Goal: Information Seeking & Learning: Understand process/instructions

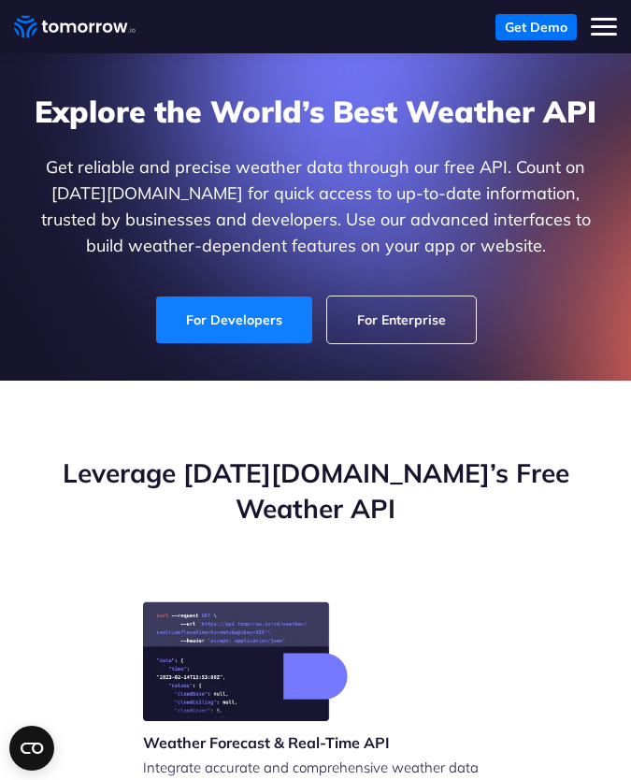
click at [266, 327] on link "For Developers" at bounding box center [234, 319] width 156 height 47
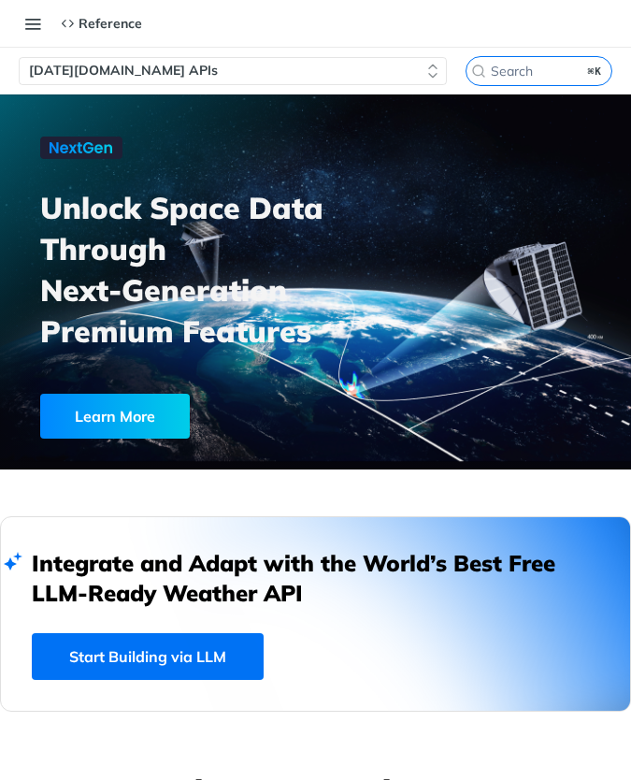
click at [124, 72] on span "[DATE][DOMAIN_NAME] APIs" at bounding box center [123, 71] width 189 height 19
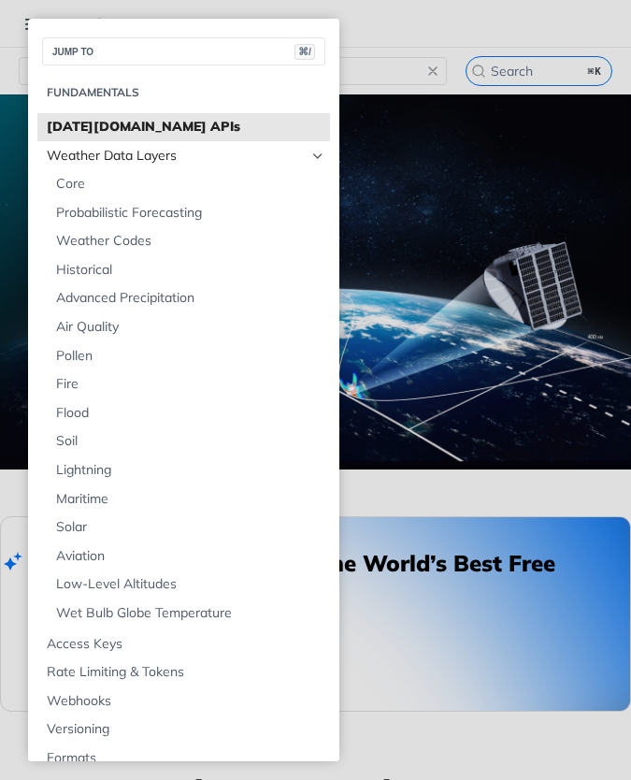
click at [123, 155] on span "Weather Data Layers" at bounding box center [176, 156] width 259 height 19
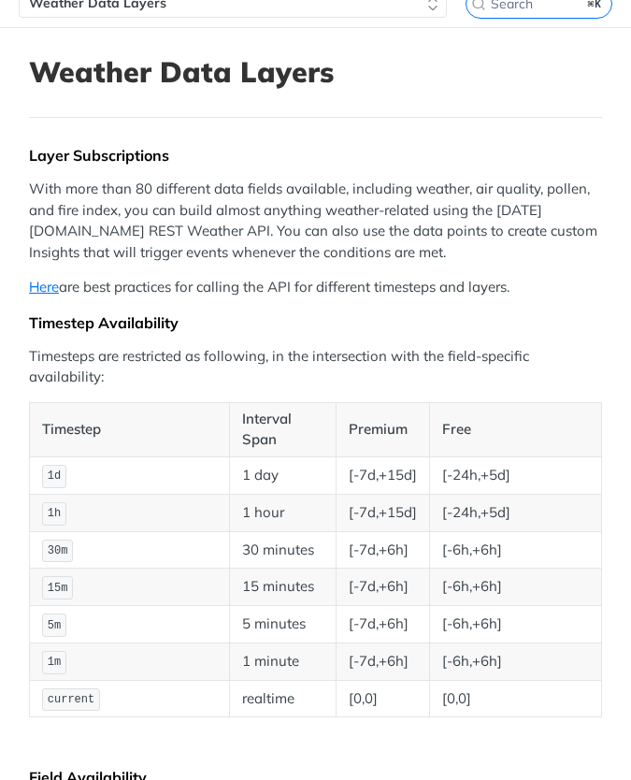
scroll to position [79, 0]
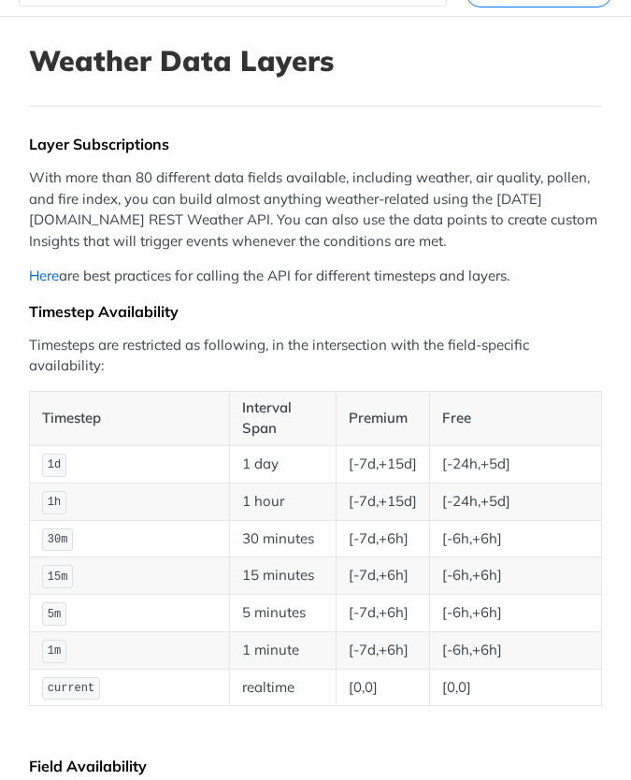
click at [47, 275] on link "Here" at bounding box center [44, 276] width 30 height 18
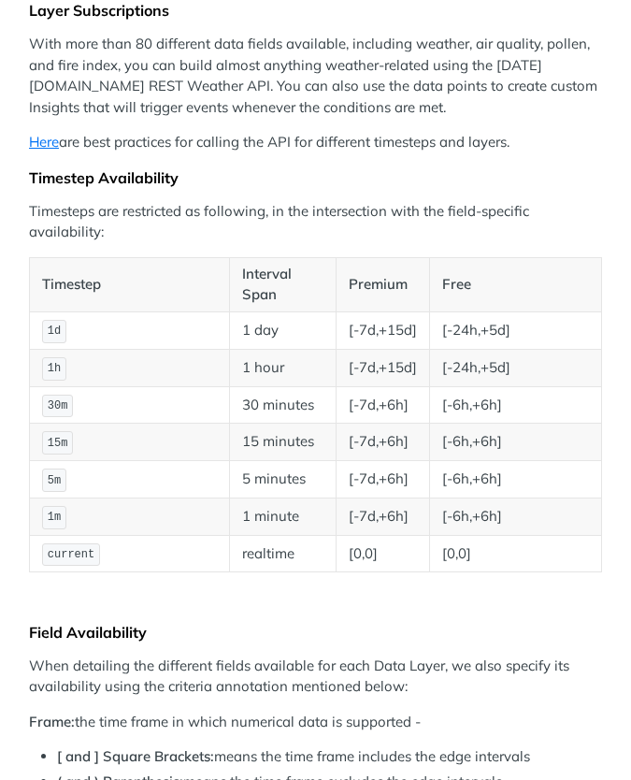
scroll to position [0, 0]
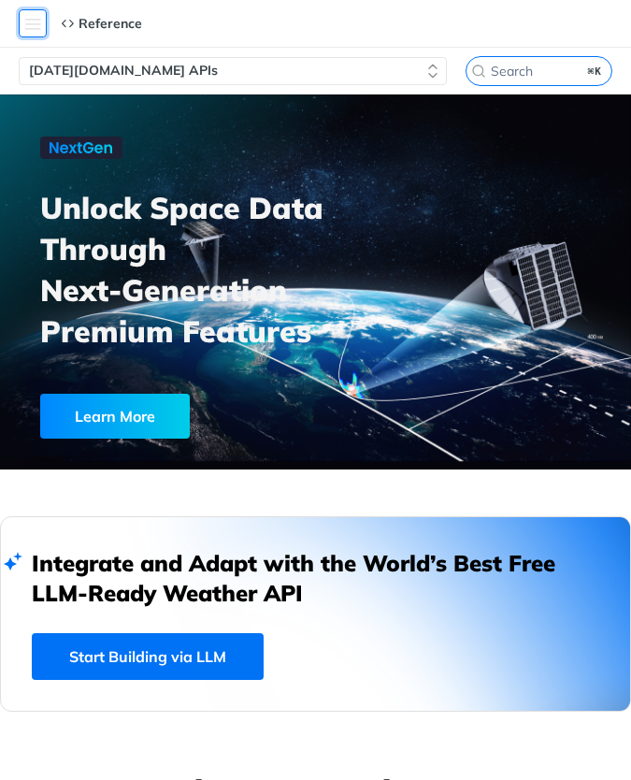
click at [36, 27] on button "Toggle navigation menu" at bounding box center [33, 23] width 28 height 28
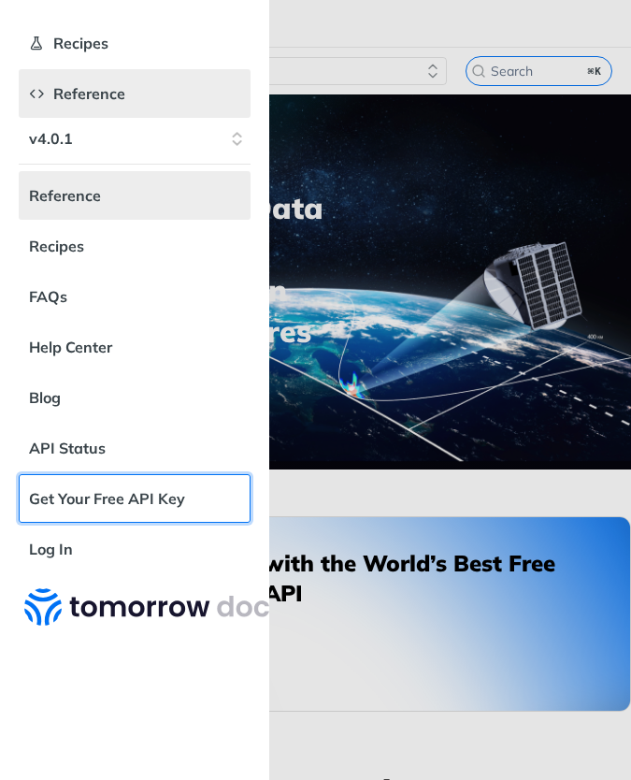
click at [83, 510] on link "Get Your Free API Key" at bounding box center [135, 498] width 232 height 49
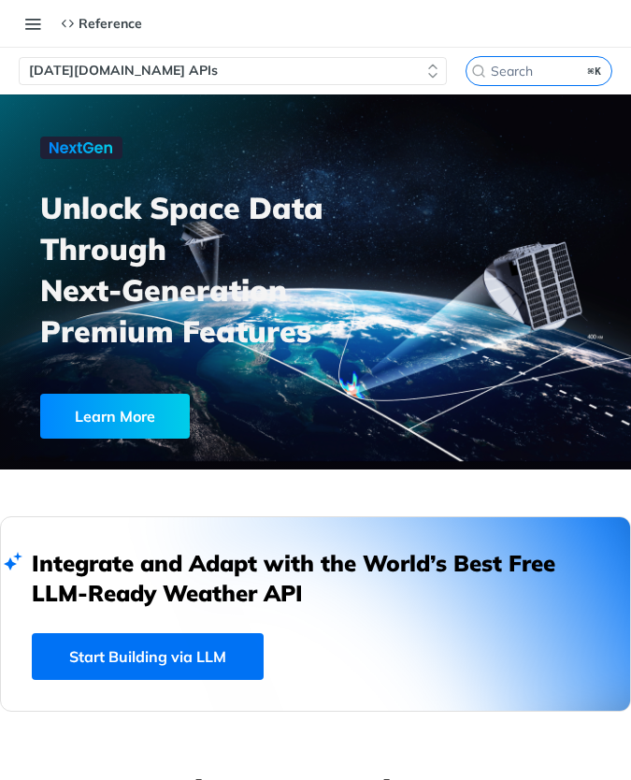
click at [37, 39] on div "Recipes Reference v4.0.1 Reference Recipes FAQs Help Center Blog API Status Get…" at bounding box center [71, 23] width 142 height 37
click at [34, 29] on button "Toggle navigation menu" at bounding box center [33, 23] width 28 height 28
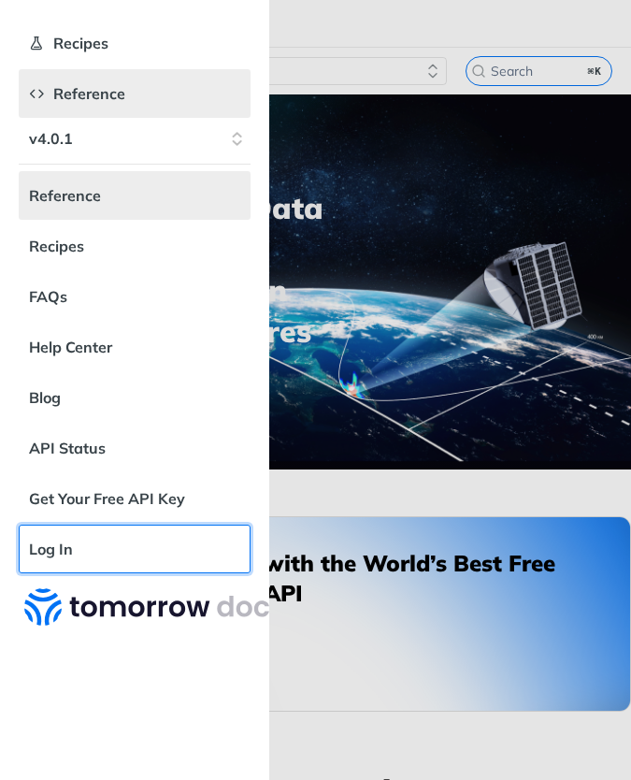
click at [77, 554] on link "Log In" at bounding box center [135, 549] width 232 height 49
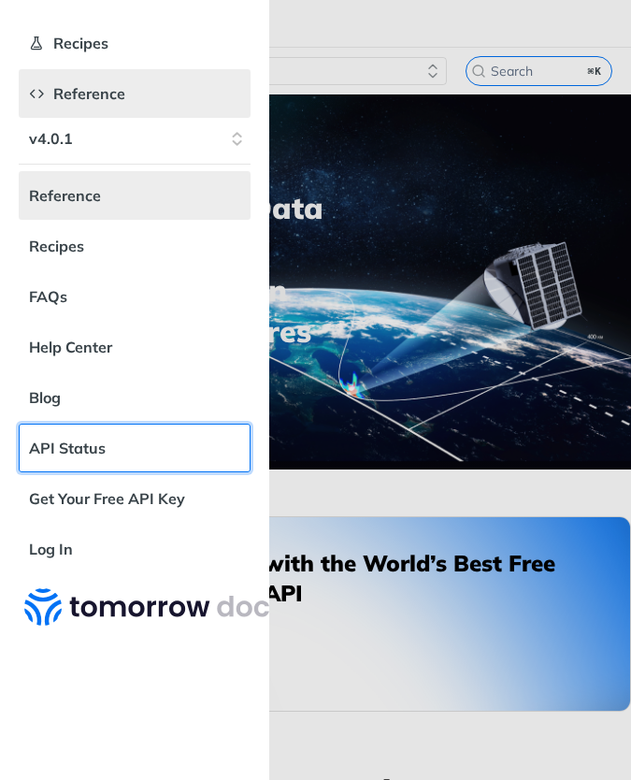
click at [72, 440] on link "API Status" at bounding box center [135, 448] width 232 height 49
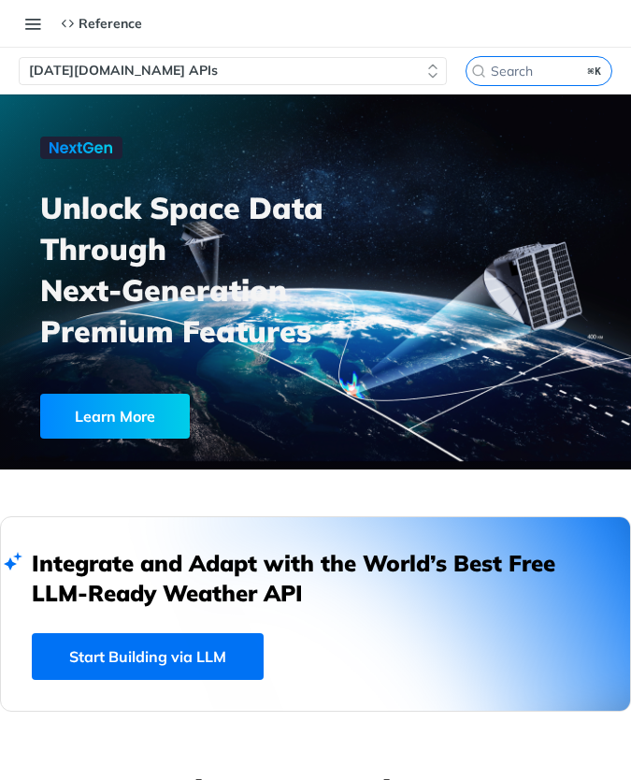
click at [106, 74] on span "[DATE][DOMAIN_NAME] APIs" at bounding box center [123, 71] width 189 height 19
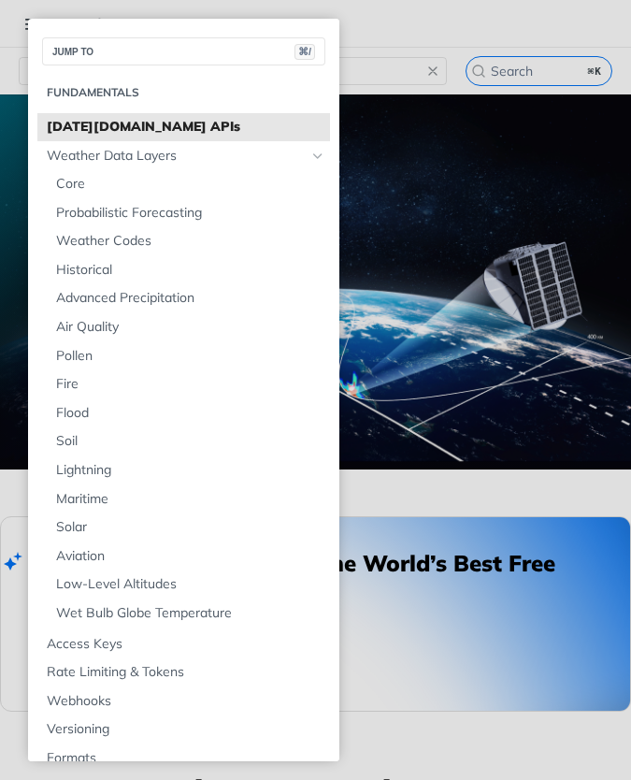
click at [127, 134] on span "[DATE][DOMAIN_NAME] APIs" at bounding box center [186, 127] width 279 height 19
click at [80, 182] on span "Core" at bounding box center [190, 184] width 269 height 19
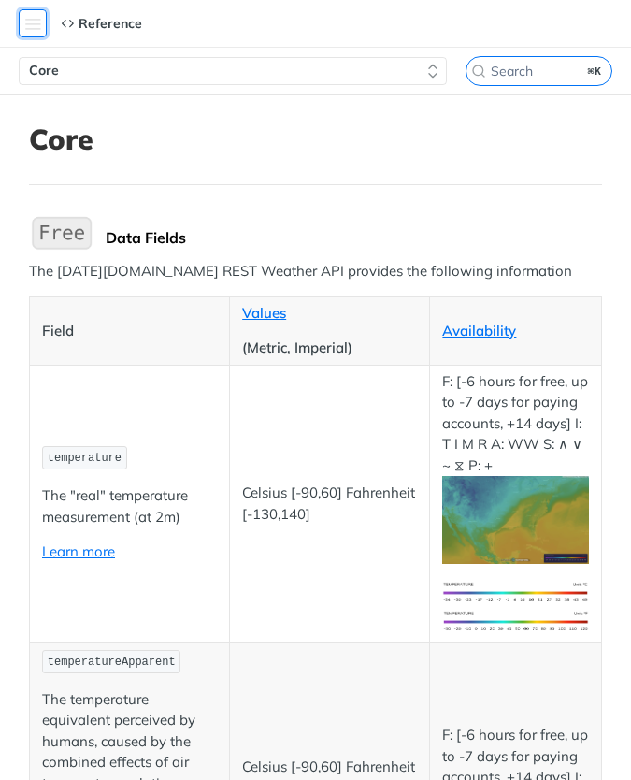
click at [38, 29] on button "Toggle navigation menu" at bounding box center [33, 23] width 28 height 28
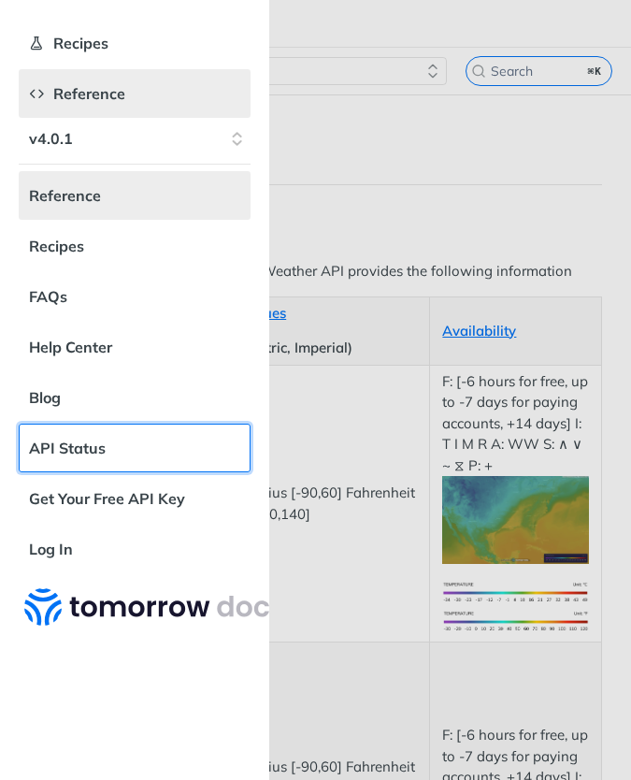
click at [104, 449] on link "API Status" at bounding box center [135, 448] width 232 height 49
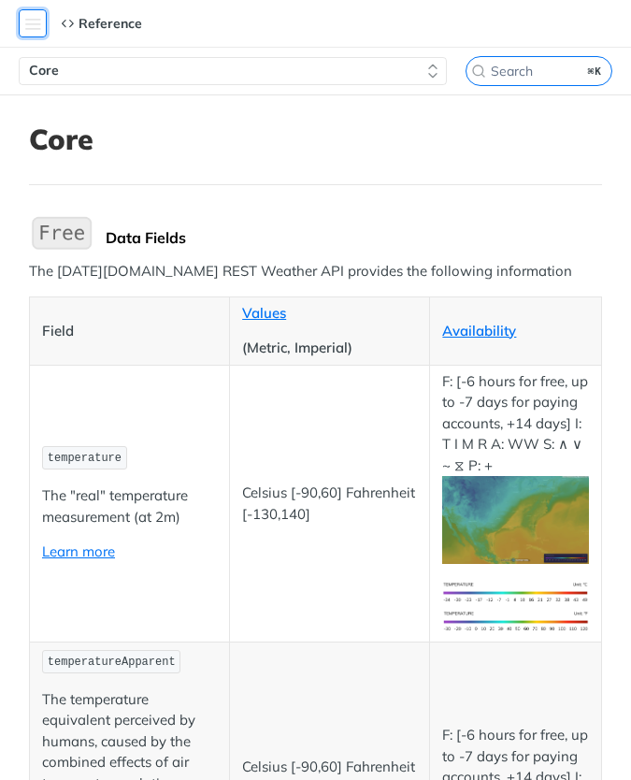
click at [38, 36] on button "Toggle navigation menu" at bounding box center [33, 23] width 28 height 28
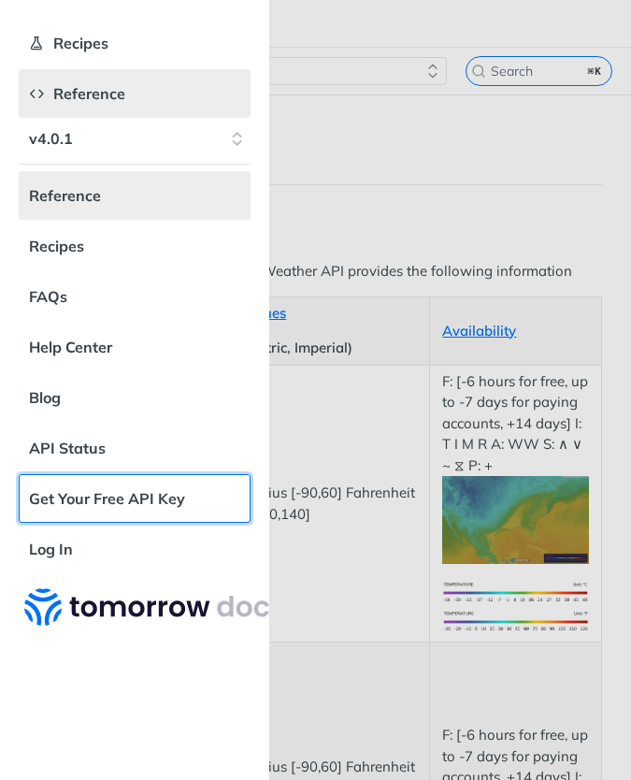
click at [85, 502] on link "Get Your Free API Key" at bounding box center [135, 498] width 232 height 49
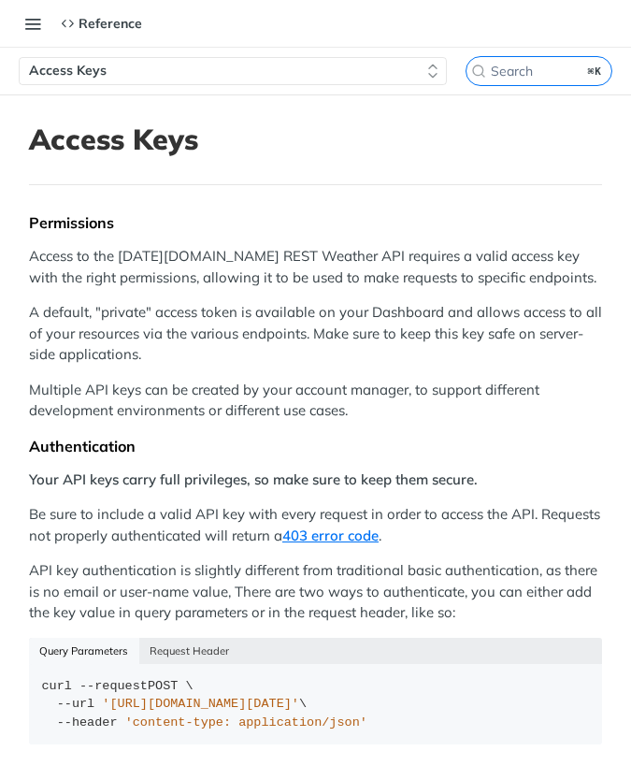
click at [43, 68] on span "Access Keys" at bounding box center [68, 71] width 78 height 19
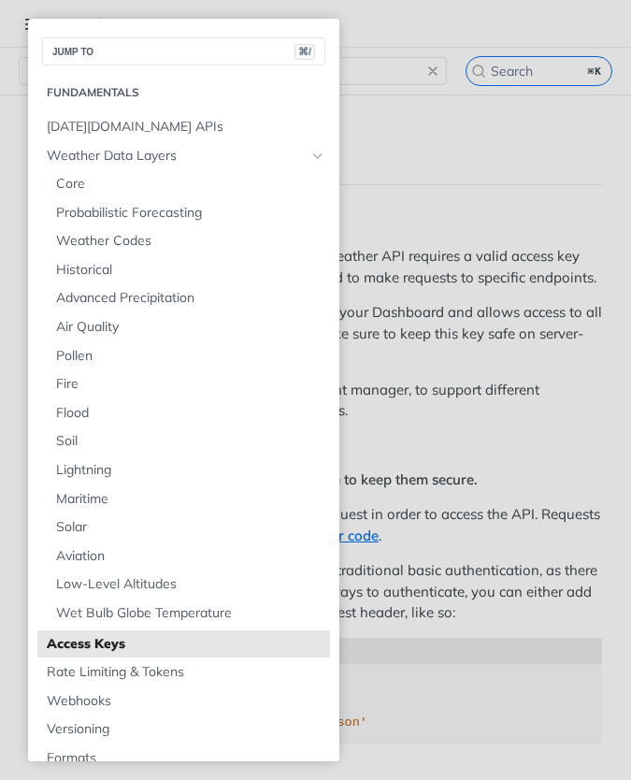
click at [364, 94] on main "JUMP TO ⌘/ Fundamentals Tomorrow.io APIs Weather Data Layers Core Probabilistic…" at bounding box center [315, 559] width 631 height 930
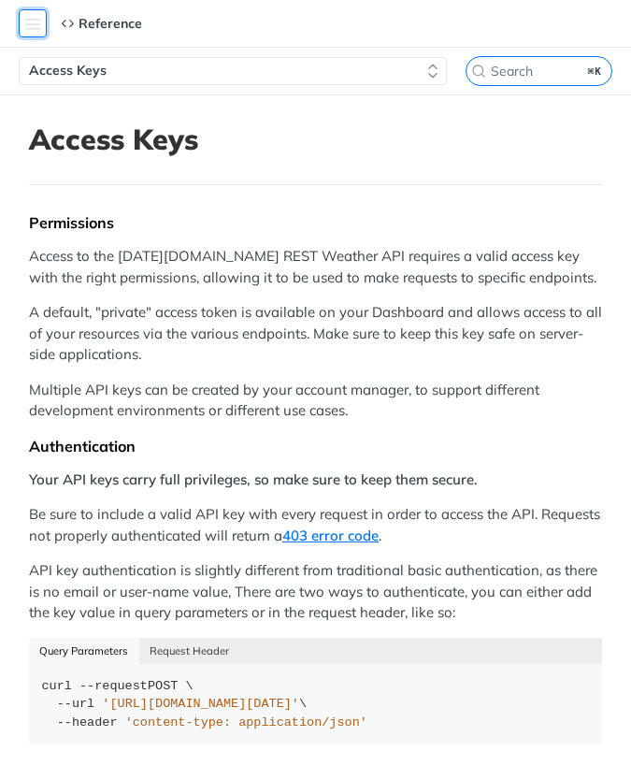
click at [35, 28] on button "Toggle navigation menu" at bounding box center [33, 23] width 28 height 28
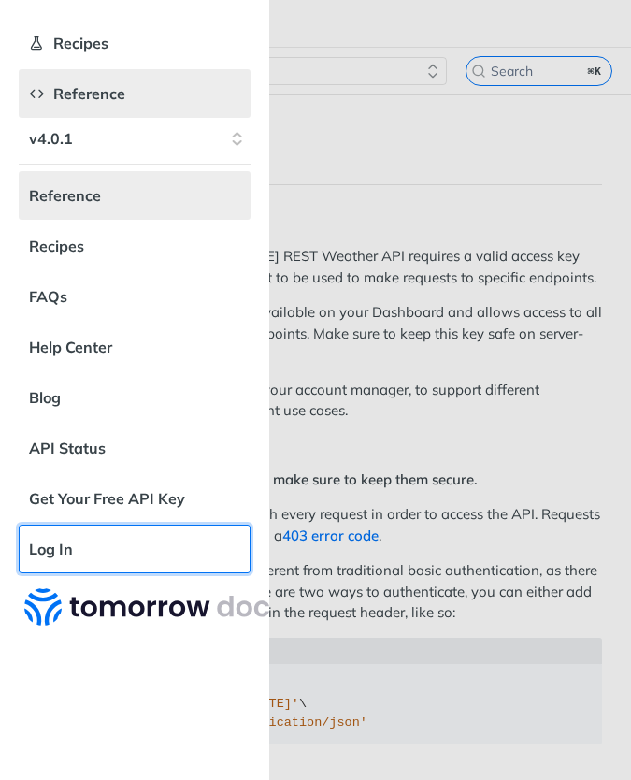
click at [70, 555] on link "Log In" at bounding box center [135, 549] width 232 height 49
